Goal: Task Accomplishment & Management: Manage account settings

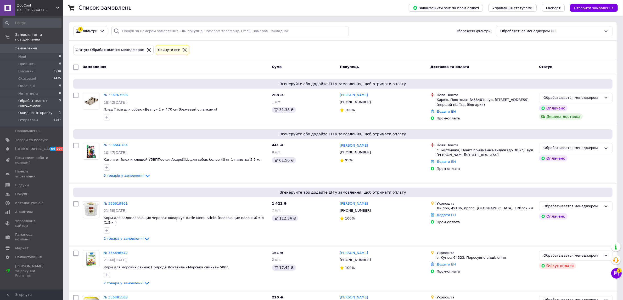
click at [33, 111] on span "Ожидает отправку" at bounding box center [35, 113] width 34 height 5
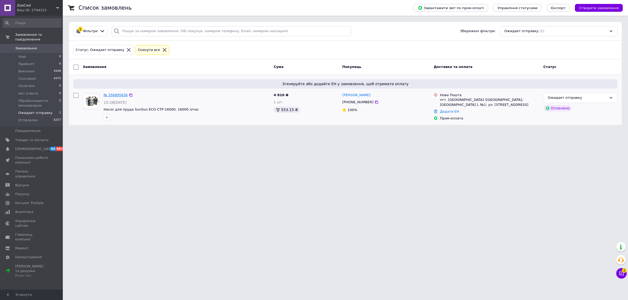
click at [114, 96] on link "№ 356895836" at bounding box center [116, 95] width 24 height 4
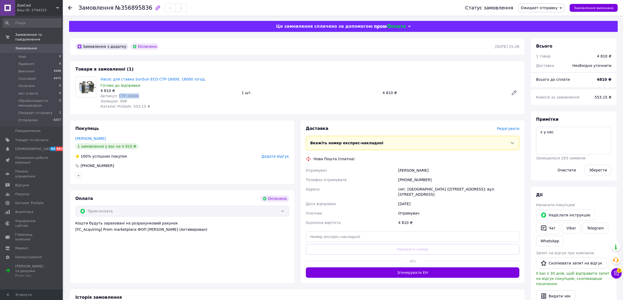
drag, startPoint x: 138, startPoint y: 95, endPoint x: 116, endPoint y: 96, distance: 22.3
click at [116, 96] on div "Артикул: CTP-16000" at bounding box center [168, 95] width 137 height 5
copy span "CTP-16000"
click at [502, 129] on span "Редагувати" at bounding box center [508, 129] width 22 height 4
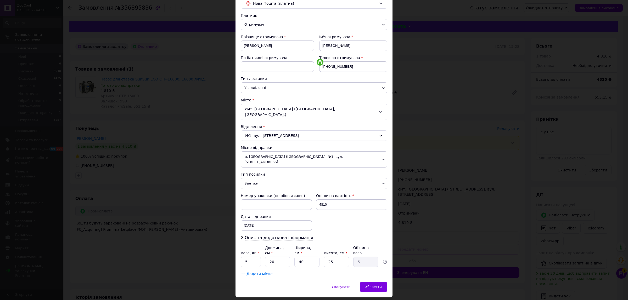
scroll to position [48, 0]
drag, startPoint x: 246, startPoint y: 245, endPoint x: 207, endPoint y: 248, distance: 38.8
click at [216, 248] on div "× Редагування доставки Спосіб доставки Нова Пошта (платна) Платник Отримувач Ві…" at bounding box center [314, 150] width 628 height 300
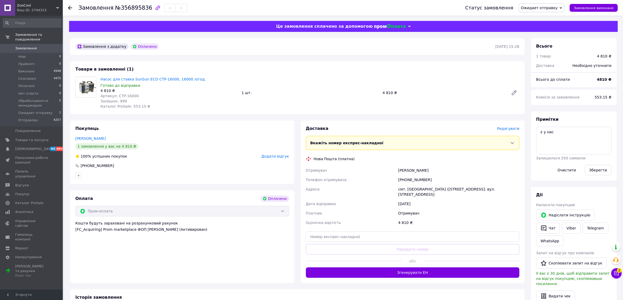
click at [506, 129] on span "Редагувати" at bounding box center [508, 129] width 22 height 4
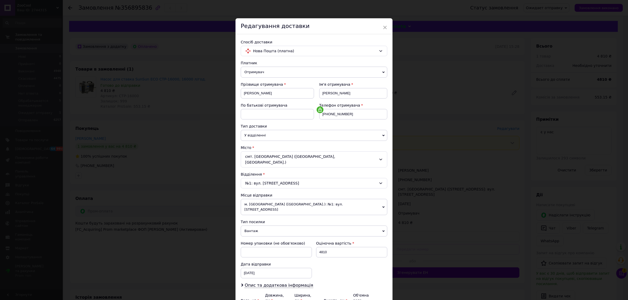
type input "3"
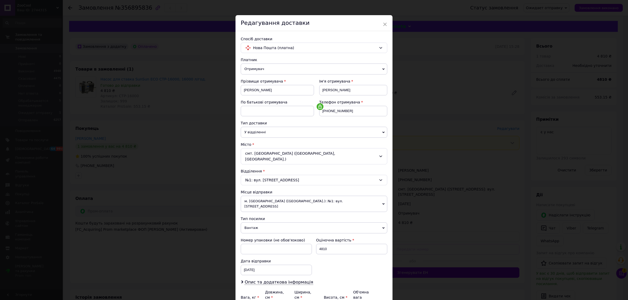
drag, startPoint x: 274, startPoint y: 294, endPoint x: 268, endPoint y: 294, distance: 5.6
click at [268, 294] on div "Платник Отримувач Відправник Прізвище отримувача [PERSON_NAME] Ім'я отримувача …" at bounding box center [314, 189] width 147 height 264
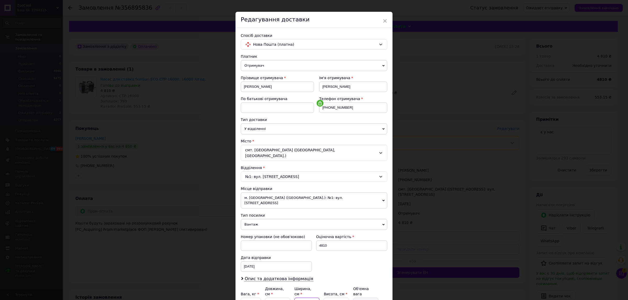
drag, startPoint x: 299, startPoint y: 288, endPoint x: 295, endPoint y: 289, distance: 4.2
click at [295, 298] on input "40" at bounding box center [306, 303] width 25 height 10
type input "2"
type input "0.25"
type input "20"
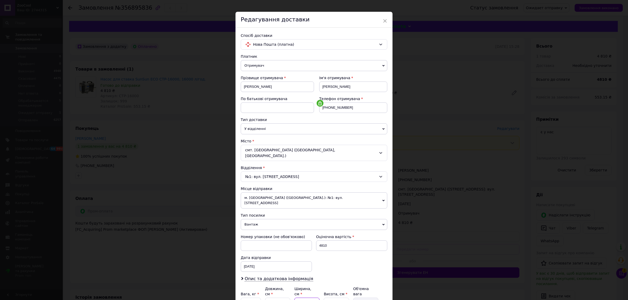
type input "2.5"
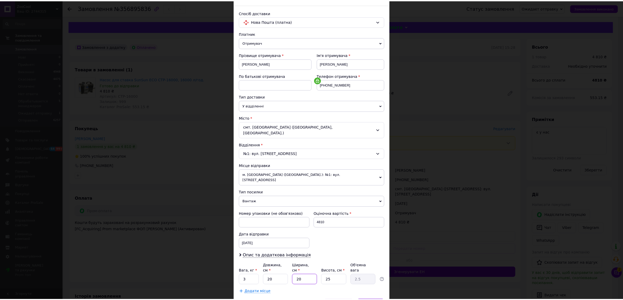
scroll to position [48, 0]
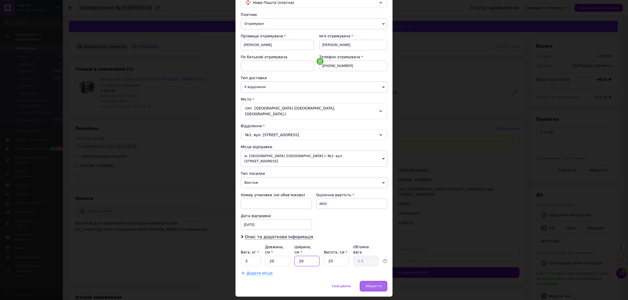
type input "20"
click at [370, 284] on span "Зберегти" at bounding box center [373, 286] width 16 height 4
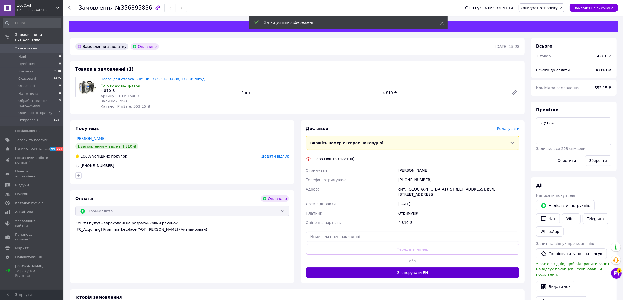
click at [436, 268] on button "Згенерувати ЕН" at bounding box center [413, 273] width 214 height 10
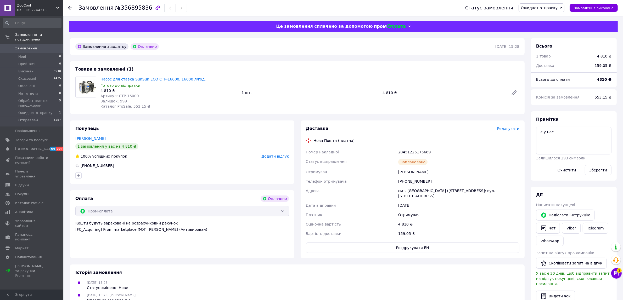
click at [540, 4] on span "Ожидает отправку" at bounding box center [542, 7] width 46 height 9
click at [546, 60] on li "Отправлен" at bounding box center [549, 60] width 60 height 8
click at [71, 7] on icon at bounding box center [70, 8] width 4 height 4
